Goal: Transaction & Acquisition: Book appointment/travel/reservation

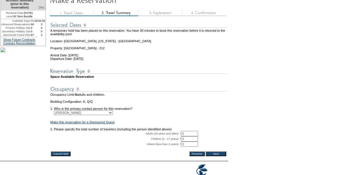
scroll to position [91, 0]
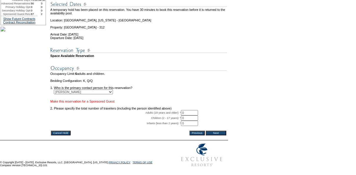
click at [98, 100] on link "Make this reservation for a Sponsored Guest" at bounding box center [82, 102] width 64 height 4
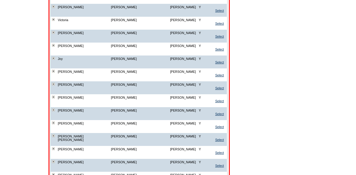
scroll to position [259, 0]
click at [218, 151] on link "Select" at bounding box center [219, 153] width 9 height 4
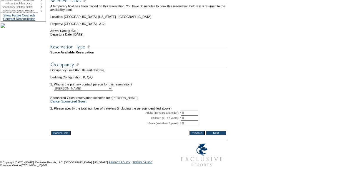
scroll to position [91, 0]
click at [193, 110] on input "0" at bounding box center [189, 112] width 17 height 5
type input "4"
click at [217, 131] on input "Next" at bounding box center [215, 133] width 21 height 5
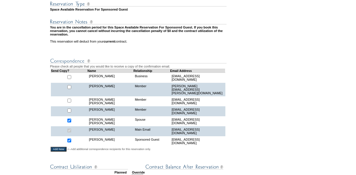
scroll to position [125, 0]
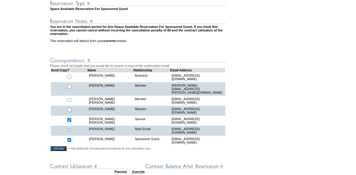
click at [71, 119] on input "checkbox" at bounding box center [69, 120] width 4 height 4
checkbox input "false"
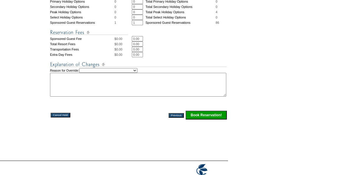
scroll to position [321, 0]
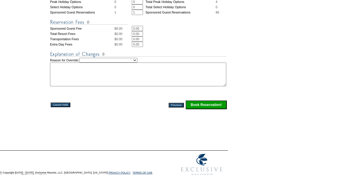
click at [203, 102] on input "Book Reservation!" at bounding box center [205, 105] width 41 height 9
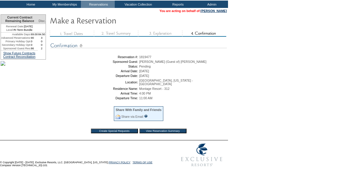
scroll to position [57, 0]
click at [160, 129] on input "View Reservation Summary" at bounding box center [162, 131] width 47 height 5
